Goal: Transaction & Acquisition: Download file/media

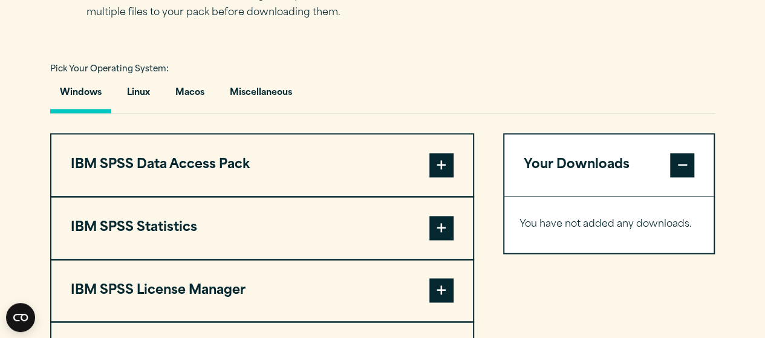
scroll to position [908, 0]
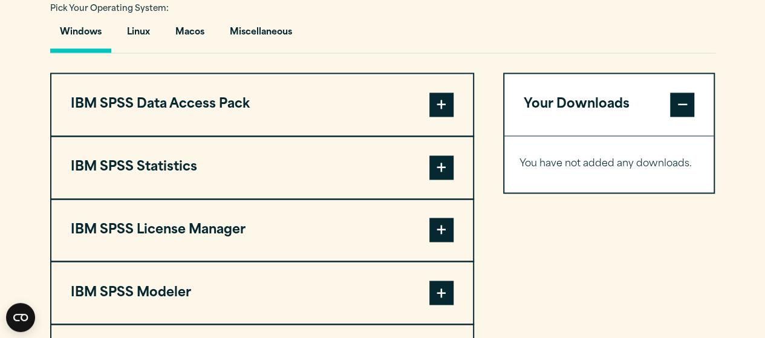
click at [148, 160] on button "IBM SPSS Statistics" at bounding box center [262, 168] width 422 height 62
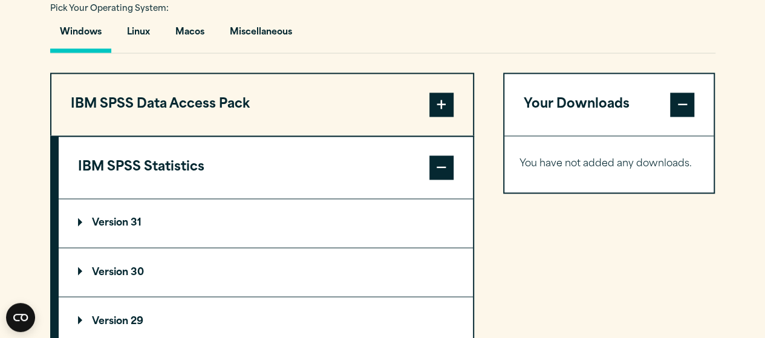
scroll to position [1029, 0]
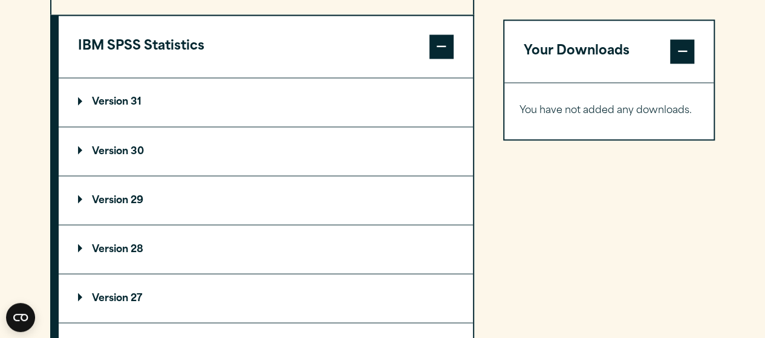
click at [117, 197] on p "Version 29" at bounding box center [110, 200] width 65 height 10
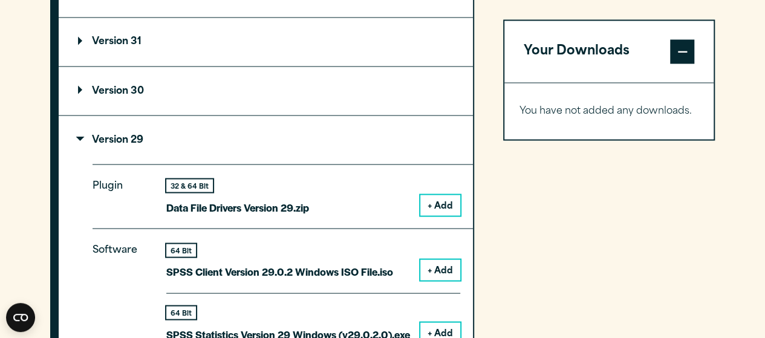
scroll to position [1150, 0]
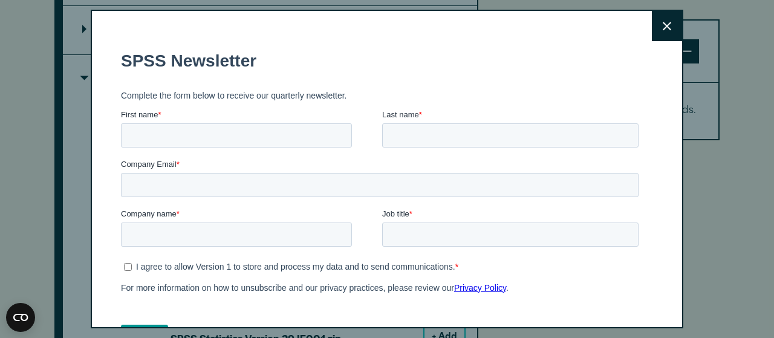
click at [658, 28] on button "Close" at bounding box center [667, 26] width 30 height 30
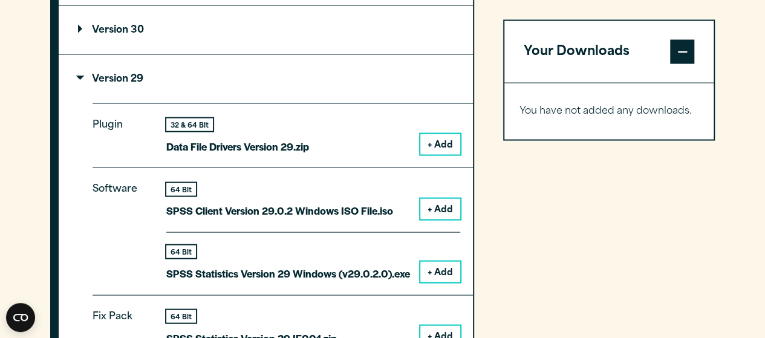
scroll to position [1210, 0]
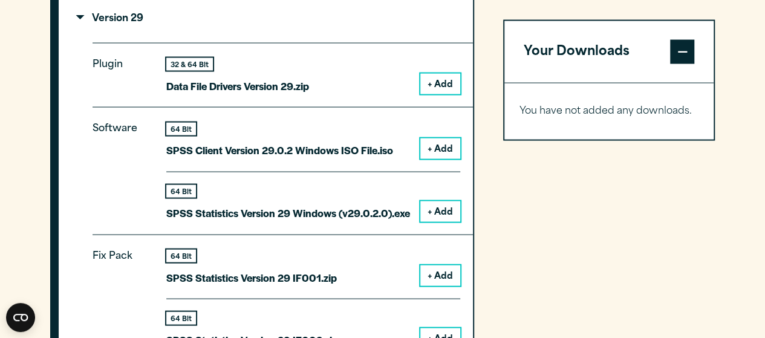
click at [442, 211] on button "+ Add" at bounding box center [440, 211] width 40 height 21
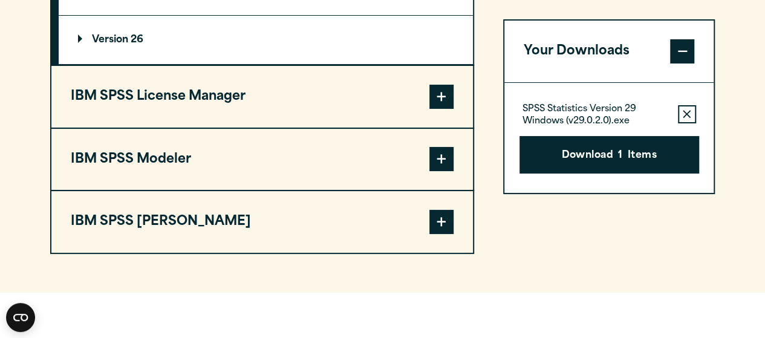
scroll to position [2360, 0]
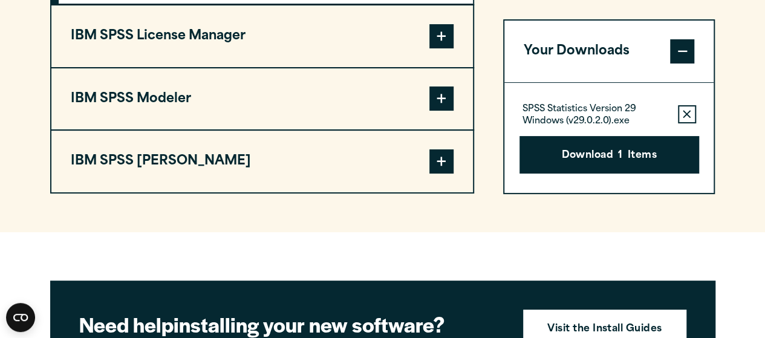
click at [162, 140] on button "IBM SPSS [PERSON_NAME]" at bounding box center [262, 162] width 422 height 62
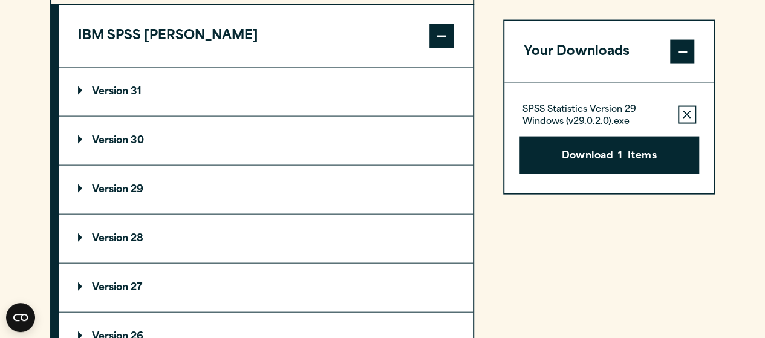
scroll to position [1288, 0]
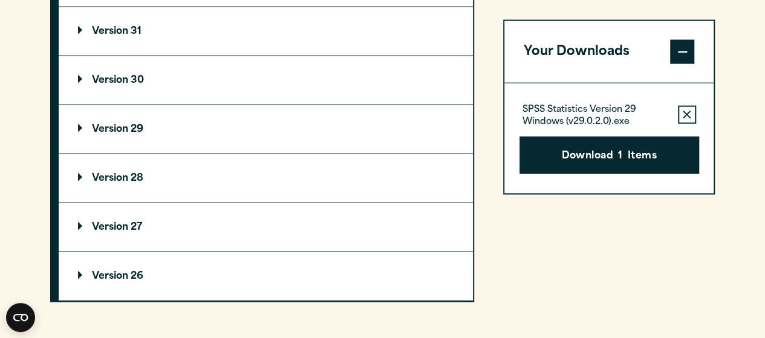
click at [128, 177] on p "Version 28" at bounding box center [110, 179] width 65 height 10
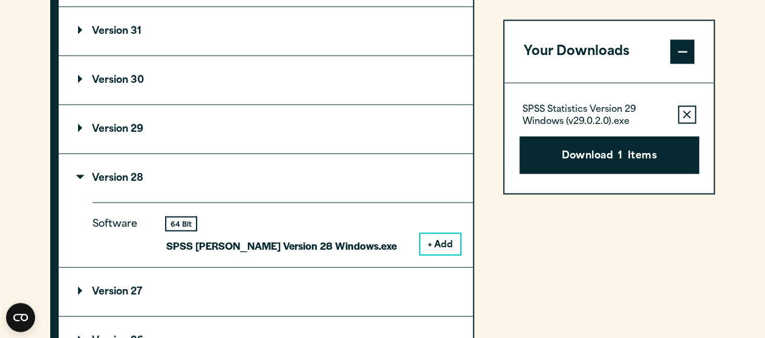
click at [447, 244] on button "+ Add" at bounding box center [440, 244] width 40 height 21
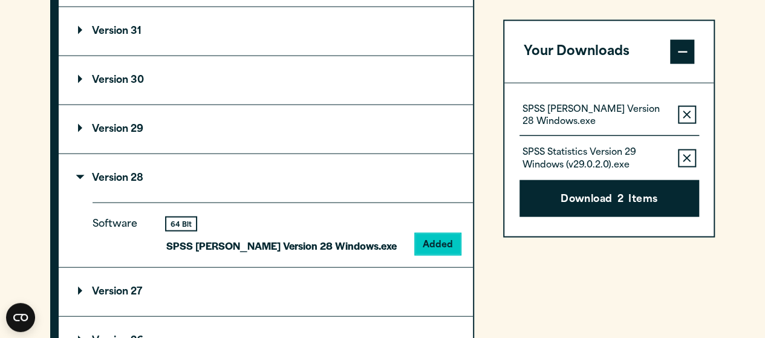
click at [570, 201] on button "Download 2 Items" at bounding box center [610, 199] width 180 height 38
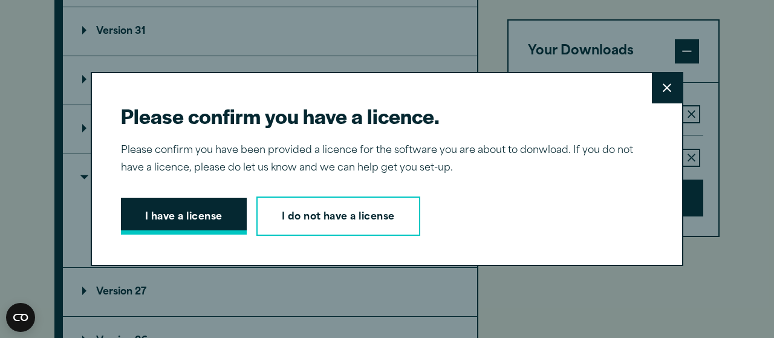
click at [202, 223] on button "I have a license" at bounding box center [184, 217] width 126 height 38
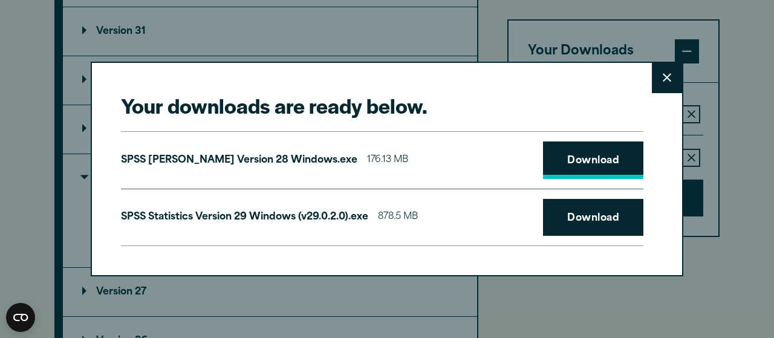
click at [600, 159] on link "Download" at bounding box center [593, 161] width 100 height 38
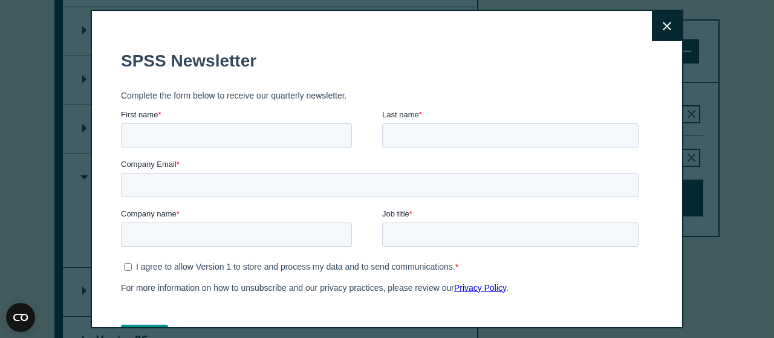
click at [652, 20] on button "Close" at bounding box center [667, 26] width 30 height 30
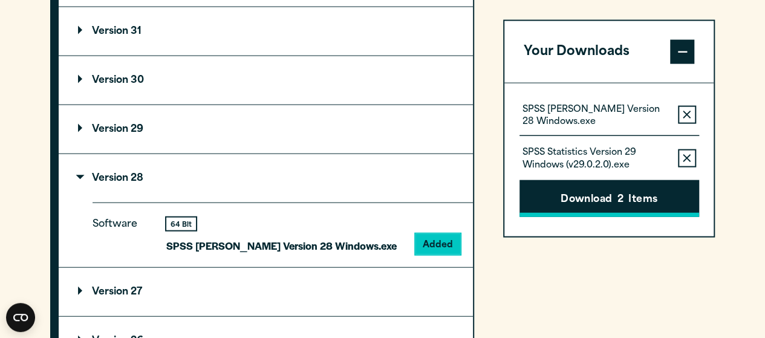
click at [557, 192] on button "Download 2 Items" at bounding box center [610, 199] width 180 height 38
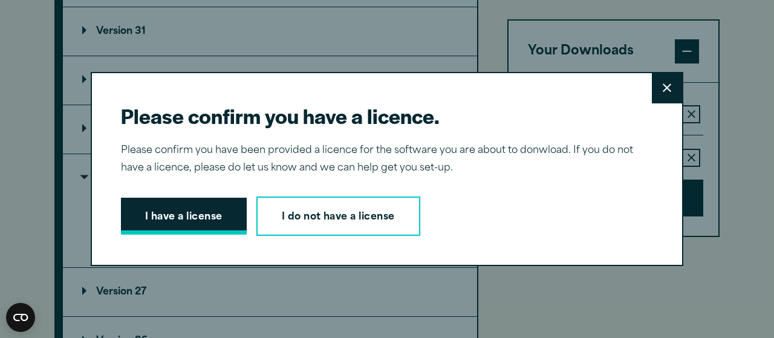
click at [205, 223] on button "I have a license" at bounding box center [184, 217] width 126 height 38
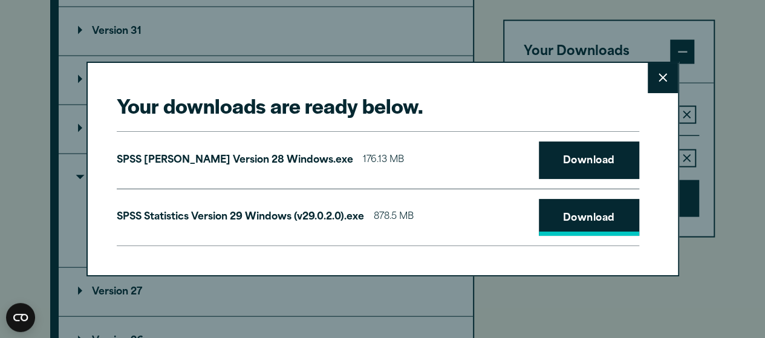
click at [574, 220] on link "Download" at bounding box center [589, 218] width 100 height 38
